Goal: Task Accomplishment & Management: Manage account settings

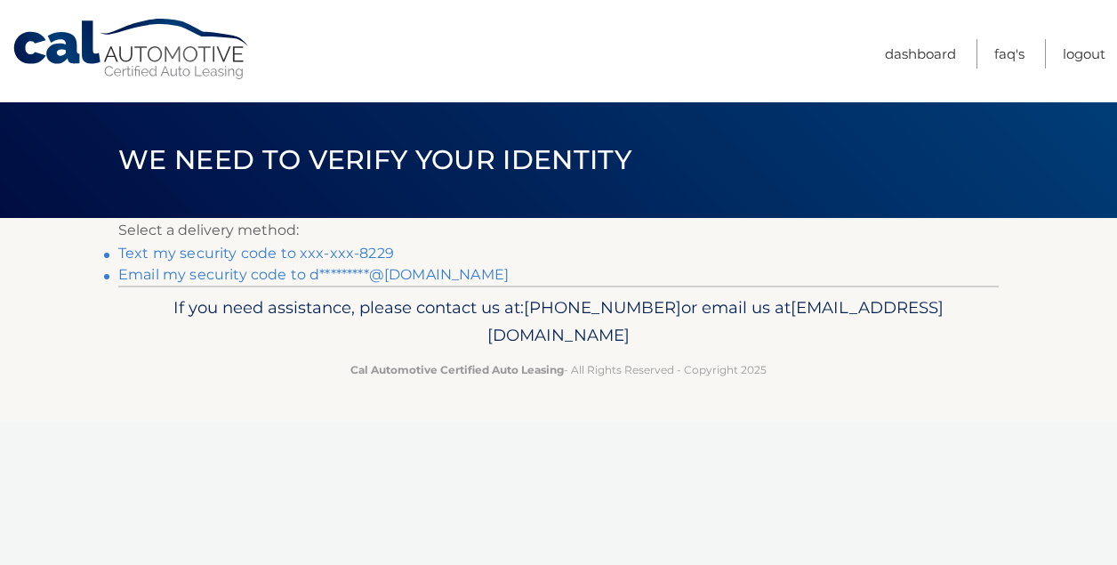
click at [202, 252] on link "Text my security code to xxx-xxx-8229" at bounding box center [256, 253] width 276 height 17
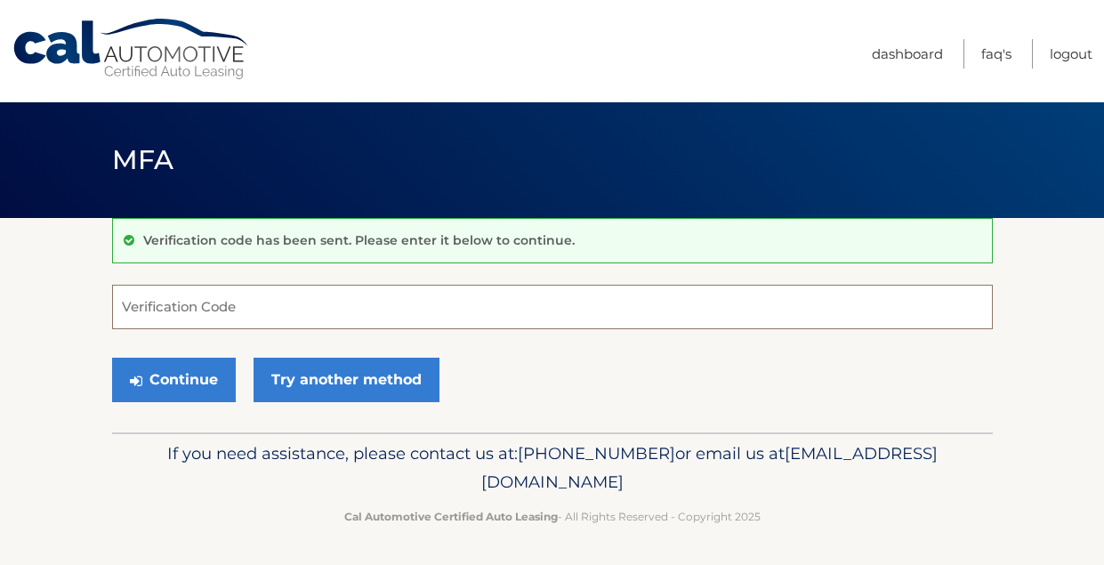
click at [467, 306] on input "Verification Code" at bounding box center [552, 307] width 880 height 44
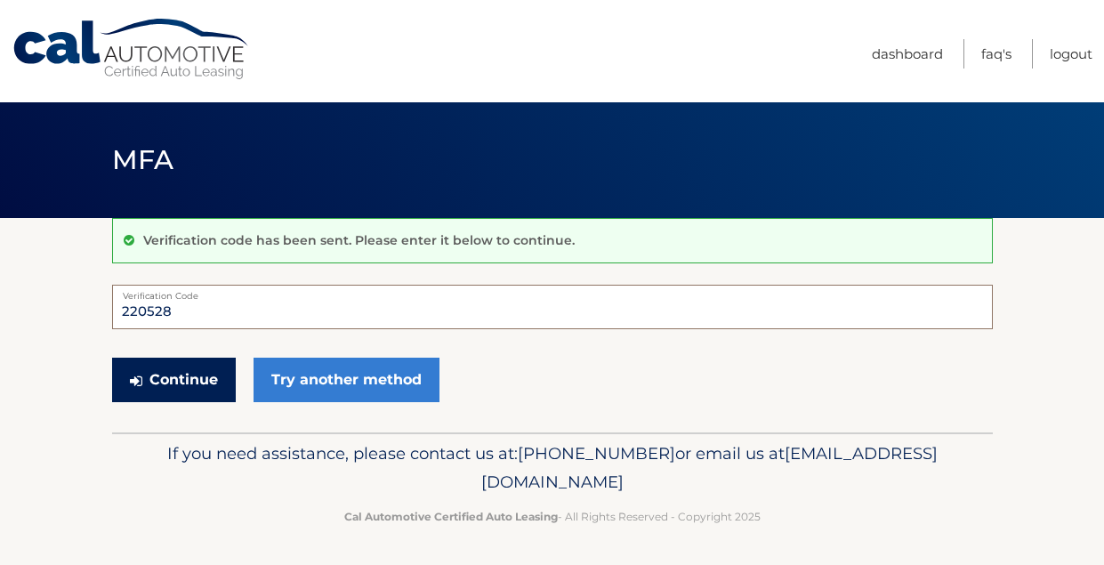
type input "220528"
click at [187, 382] on button "Continue" at bounding box center [174, 380] width 124 height 44
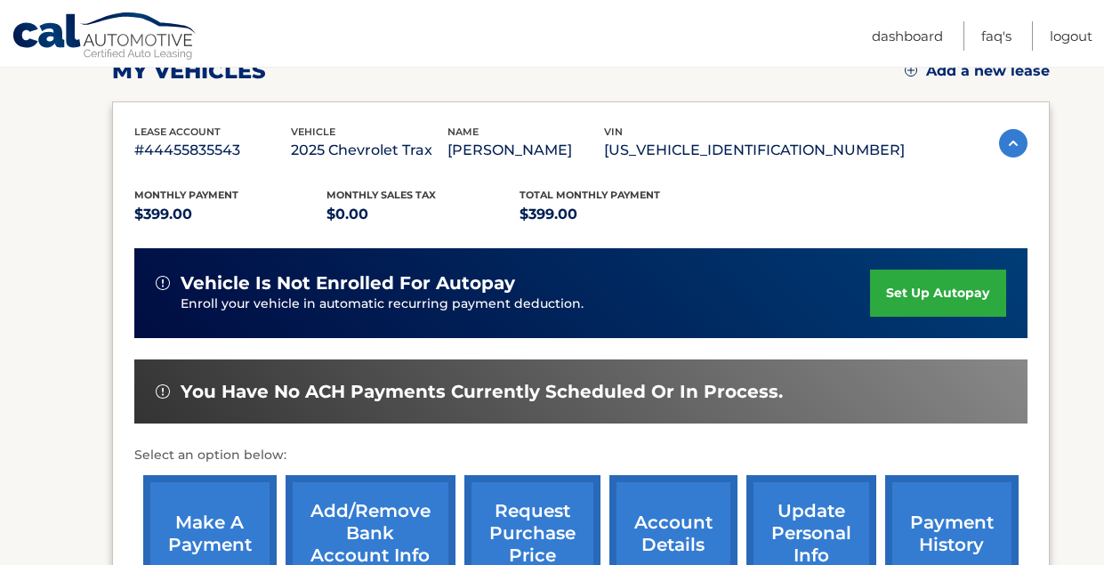
scroll to position [356, 0]
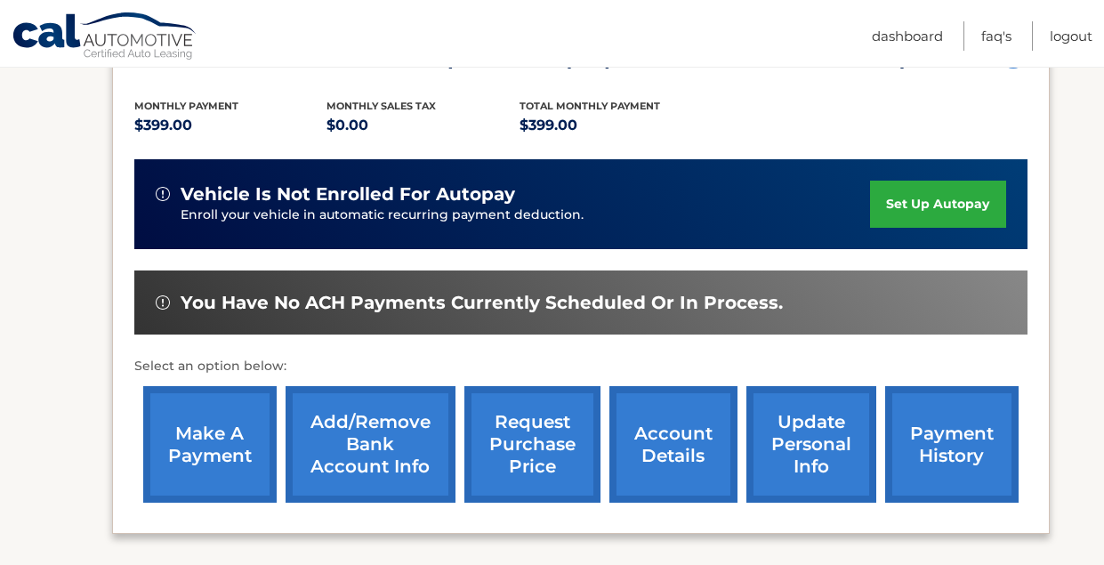
click at [223, 431] on link "make a payment" at bounding box center [209, 444] width 133 height 117
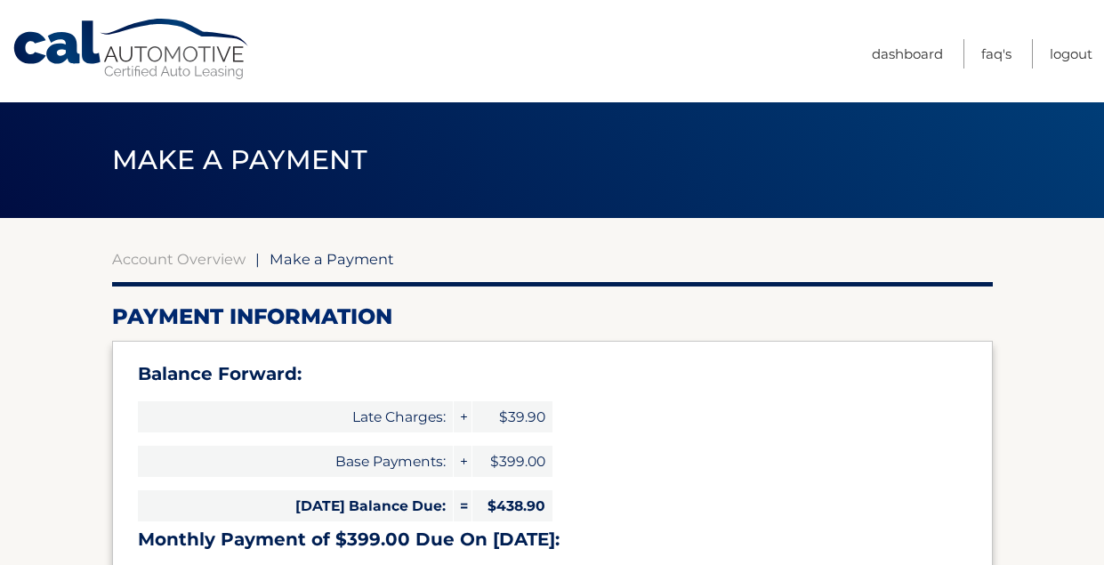
select select "YWIwZTg4MWEtNzY2Mi00ZTY5LWFmNDEtYWM4OWFlMThlNTM0"
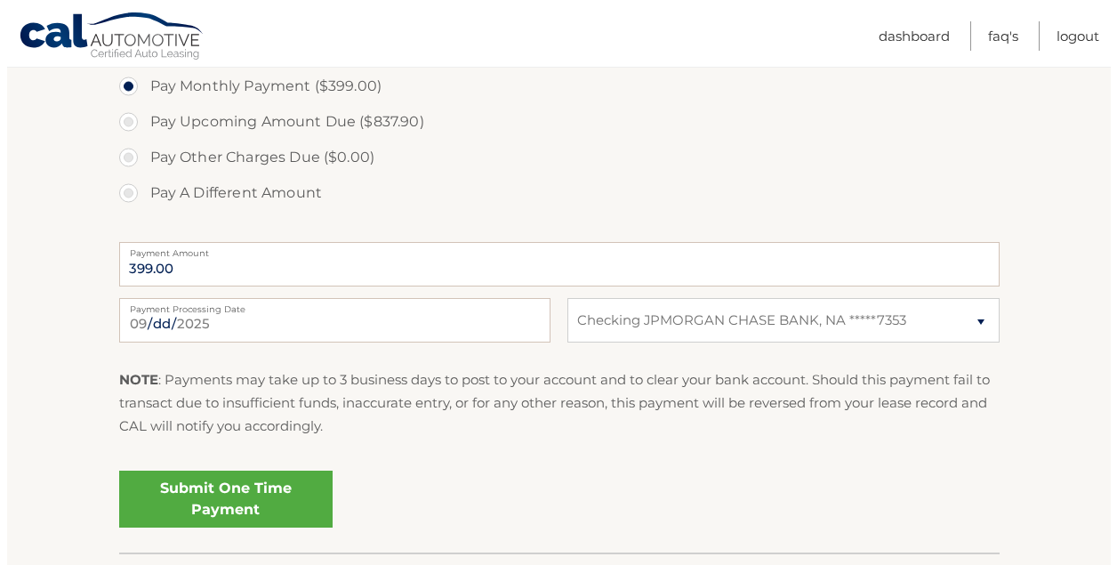
scroll to position [711, 0]
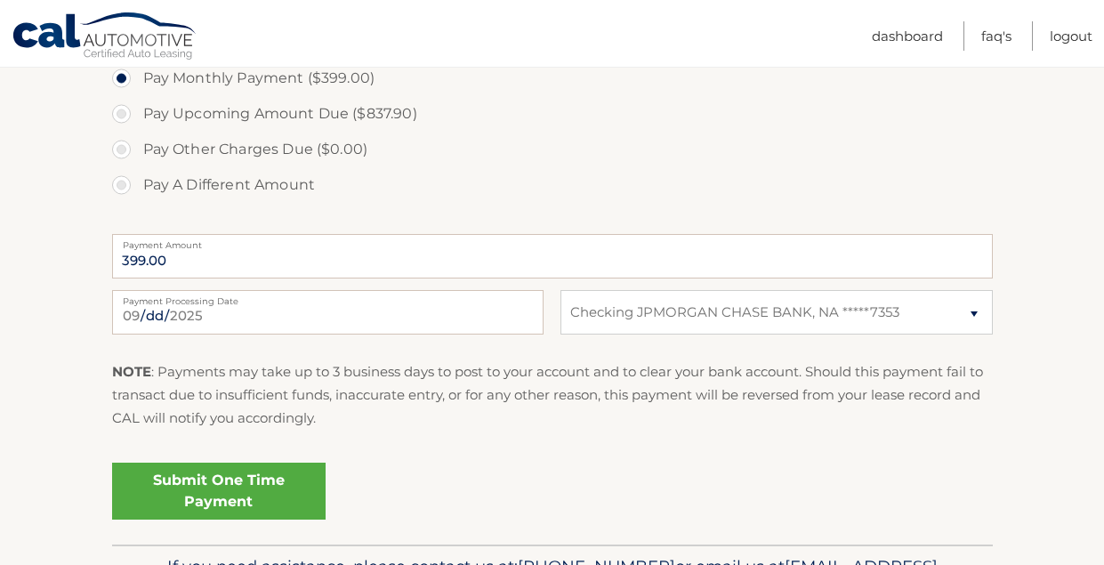
click at [259, 488] on link "Submit One Time Payment" at bounding box center [218, 490] width 213 height 57
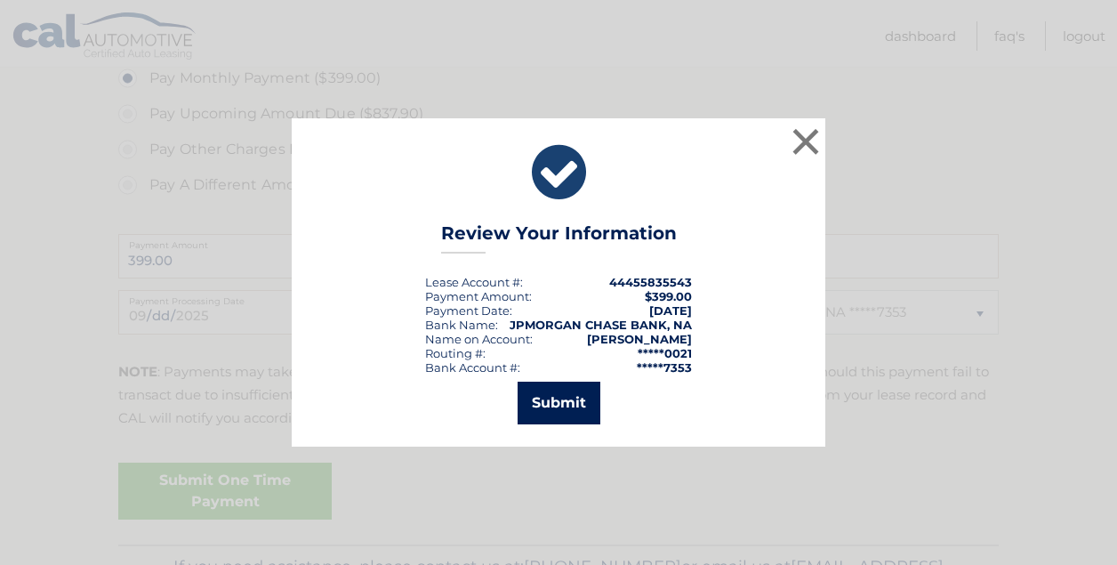
click at [562, 403] on button "Submit" at bounding box center [559, 403] width 83 height 43
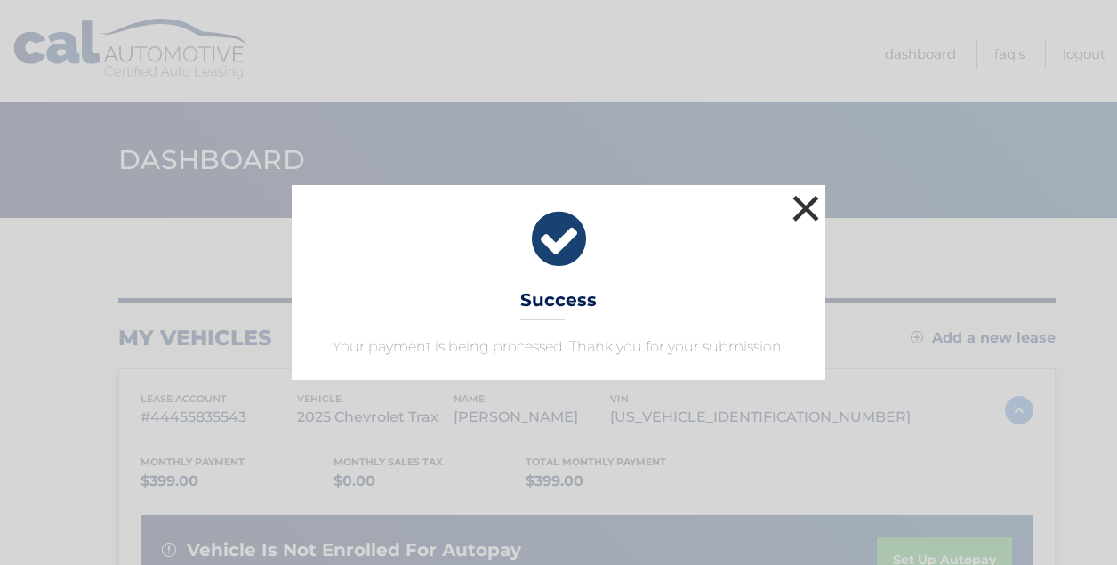
click at [808, 209] on button "×" at bounding box center [806, 208] width 36 height 36
